Goal: Check status: Check status

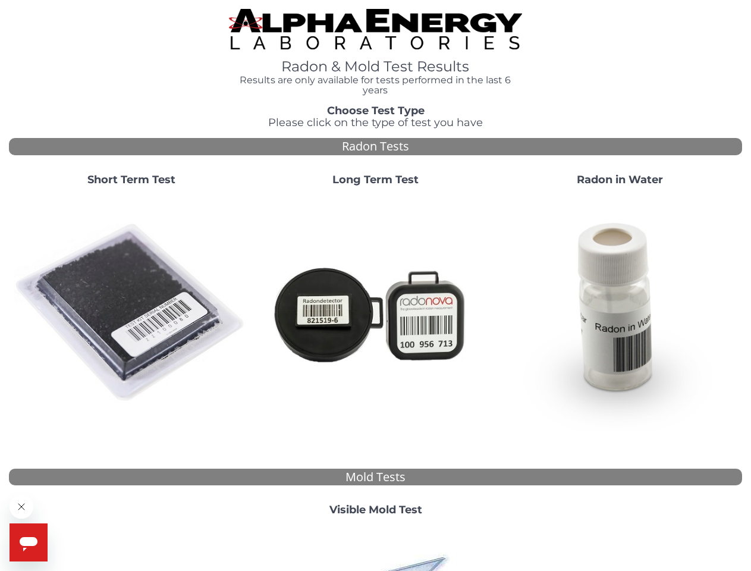
click at [131, 180] on strong "Short Term Test" at bounding box center [131, 179] width 88 height 13
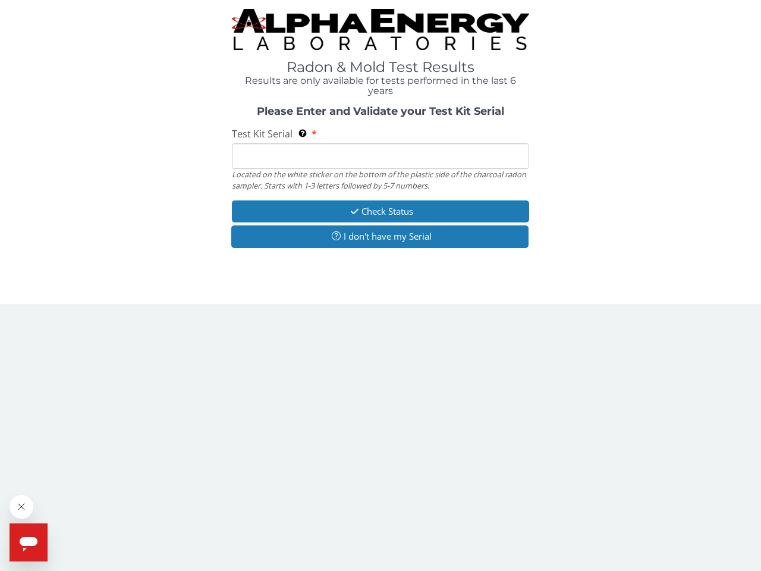
click at [131, 313] on body "Radon & Mold Test Results Results are only available for tests performed in the…" at bounding box center [380, 285] width 761 height 571
click at [375, 180] on div "Located on the white sticker on the bottom of the plastic side of the charcoal …" at bounding box center [380, 180] width 297 height 22
click at [375, 313] on body "Radon & Mold Test Results Results are only available for tests performed in the…" at bounding box center [380, 285] width 761 height 571
click at [619, 180] on div "Please Enter and Validate your Test Kit Serial Test Kit Serial Located on the w…" at bounding box center [380, 178] width 743 height 145
click at [619, 313] on body "Radon & Mold Test Results Results are only available for tests performed in the…" at bounding box center [380, 285] width 761 height 571
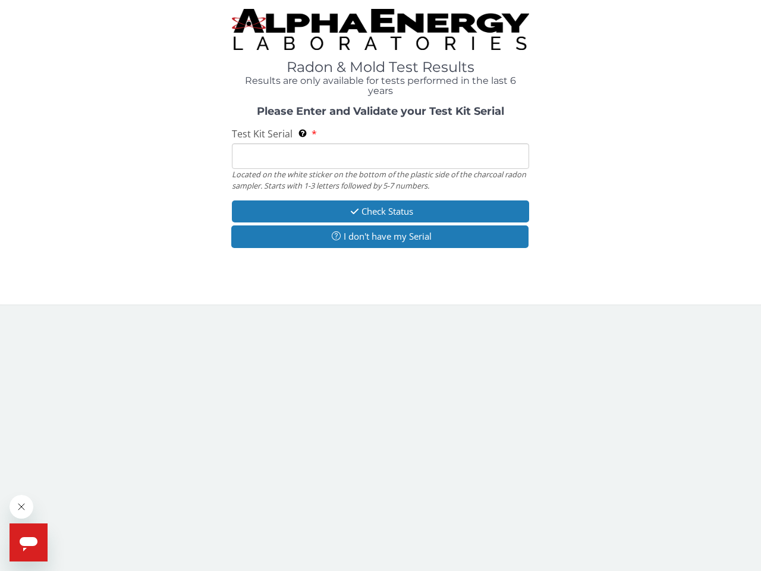
click at [375, 510] on body "Radon & Mold Test Results Results are only available for tests performed in the…" at bounding box center [380, 285] width 761 height 571
click at [375, 548] on body "Radon & Mold Test Results Results are only available for tests performed in the…" at bounding box center [380, 285] width 761 height 571
click at [21, 506] on icon "Close message from company" at bounding box center [21, 506] width 6 height 6
click at [53, 531] on span "Help" at bounding box center [54, 532] width 19 height 10
